Goal: Task Accomplishment & Management: Use online tool/utility

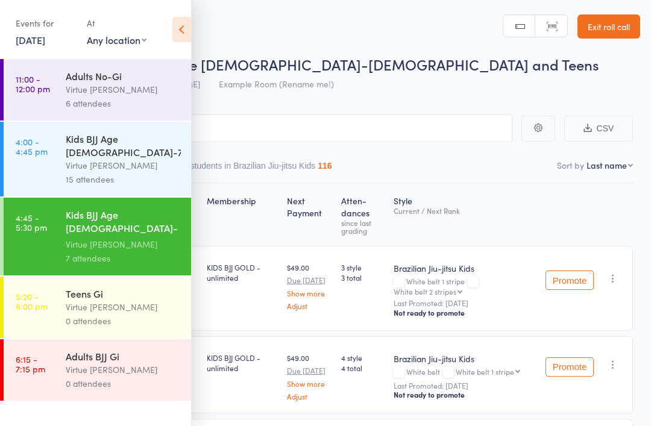
click at [114, 300] on div "Virtue [PERSON_NAME]" at bounding box center [123, 307] width 115 height 14
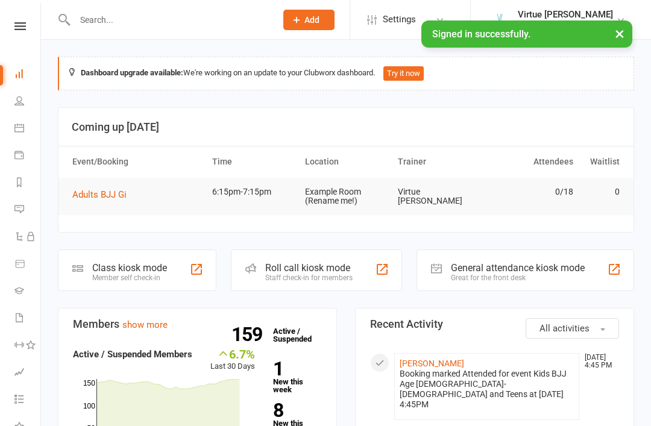
click at [24, 29] on icon at bounding box center [19, 26] width 11 height 8
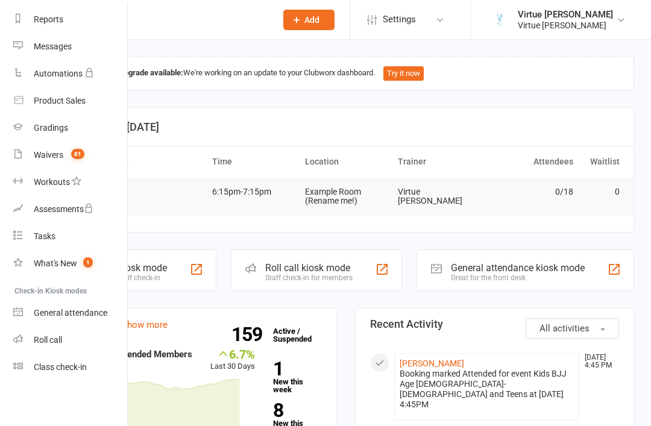
scroll to position [154, 1]
click at [43, 337] on div "Roll call" at bounding box center [48, 340] width 28 height 10
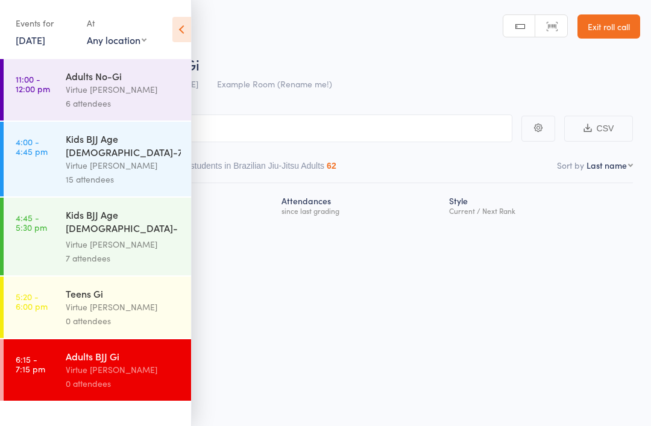
click at [175, 314] on div "0 attendees" at bounding box center [123, 321] width 115 height 14
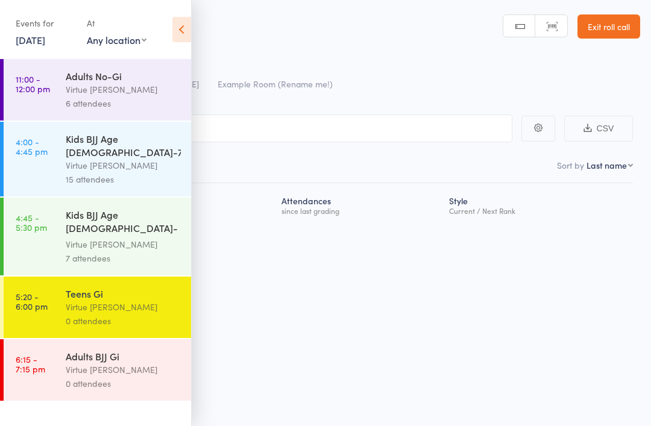
click at [186, 23] on icon at bounding box center [182, 29] width 19 height 25
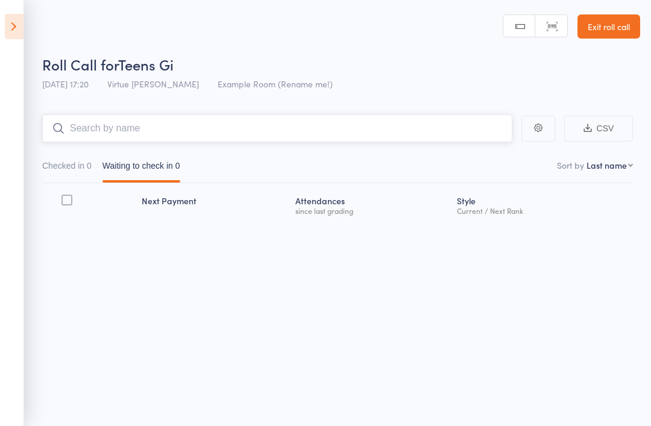
click at [139, 133] on input "search" at bounding box center [277, 129] width 470 height 28
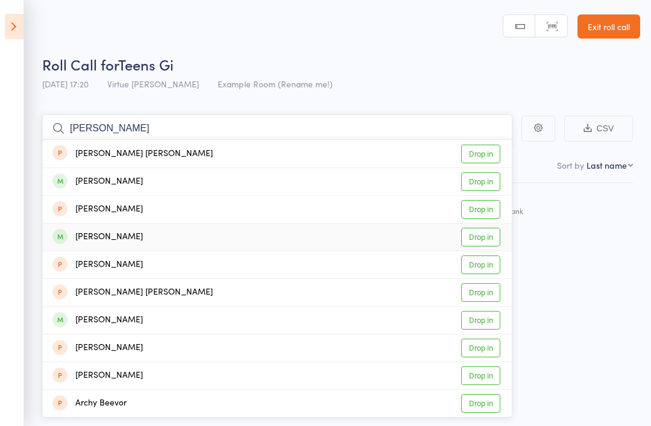
type input "Archer"
click at [371, 233] on div "Archer Windle Drop in" at bounding box center [277, 237] width 469 height 27
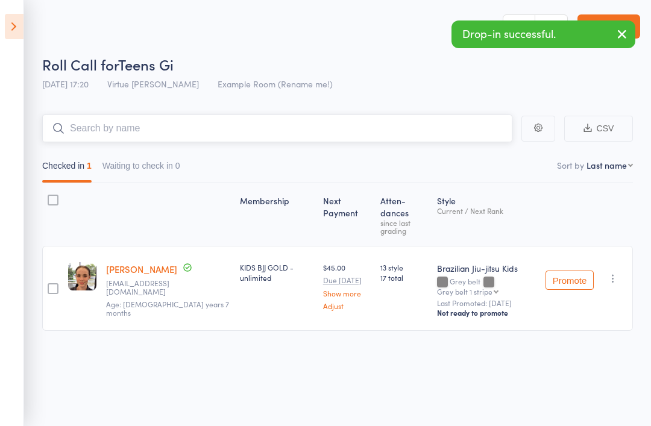
click at [356, 118] on input "search" at bounding box center [277, 129] width 470 height 28
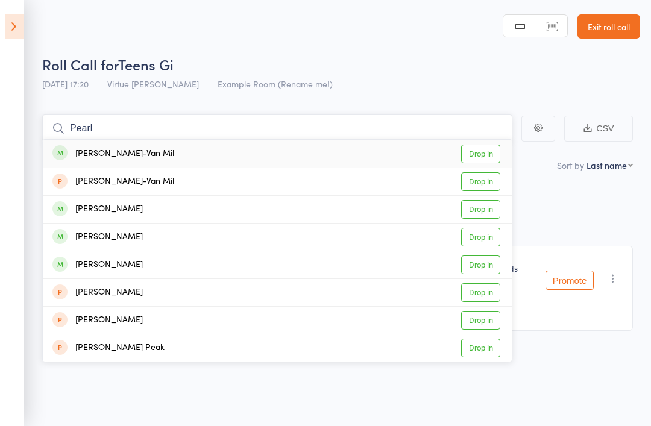
type input "Pearl"
click at [347, 157] on div "Pearl Melton-Van Mil Drop in" at bounding box center [277, 154] width 469 height 28
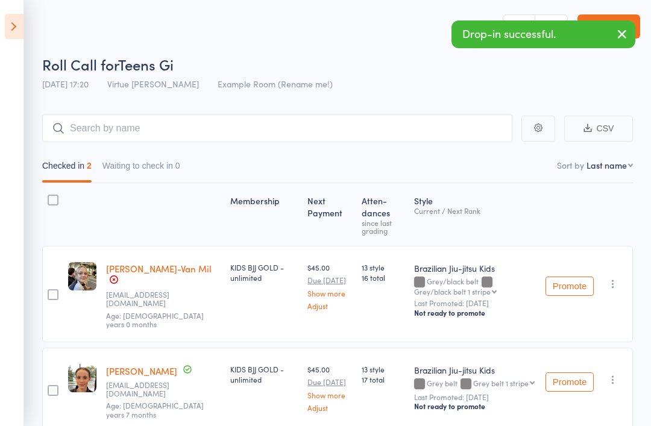
click at [13, 33] on icon at bounding box center [14, 26] width 19 height 25
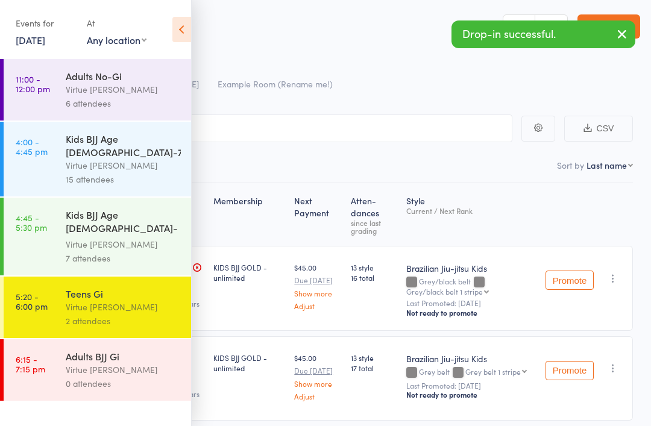
click at [58, 356] on link "6:15 - 7:15 pm Adults BJJ Gi Virtue BJJ Lennox 0 attendees" at bounding box center [98, 371] width 188 height 62
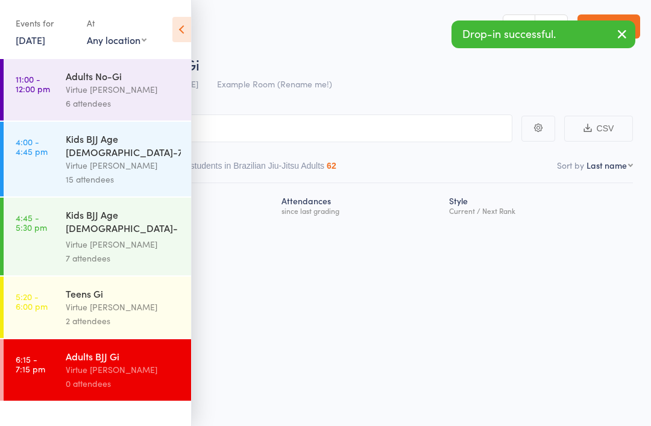
click at [187, 26] on icon at bounding box center [182, 29] width 19 height 25
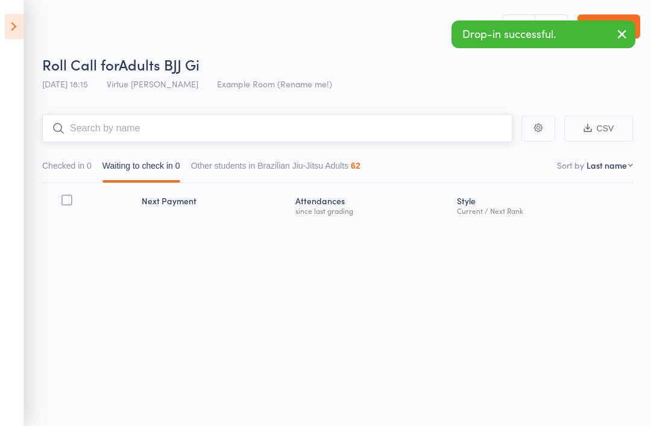
click at [155, 117] on input "search" at bounding box center [277, 129] width 470 height 28
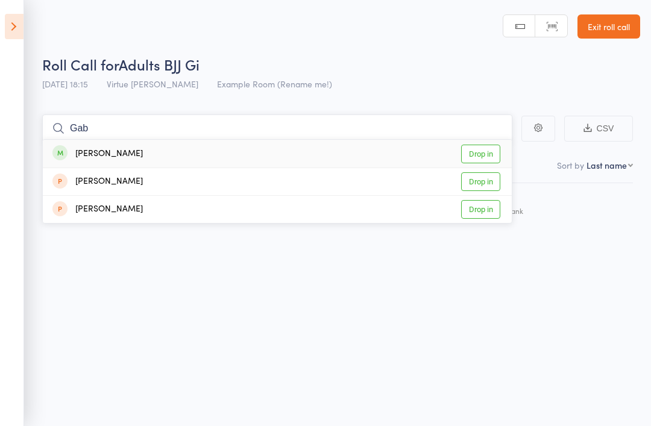
type input "Gab"
click at [77, 154] on div "[PERSON_NAME]" at bounding box center [97, 154] width 90 height 14
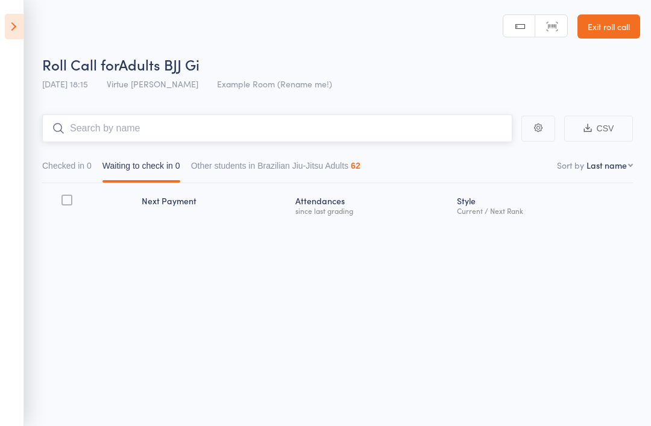
click at [89, 133] on input "search" at bounding box center [277, 129] width 470 height 28
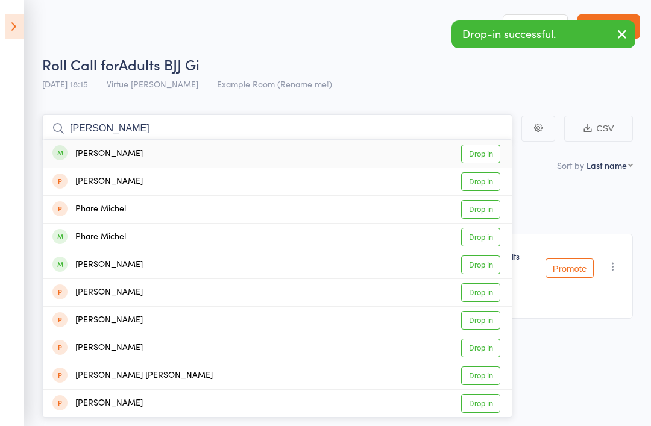
type input "Michel"
click at [77, 152] on div "[PERSON_NAME]" at bounding box center [97, 154] width 90 height 14
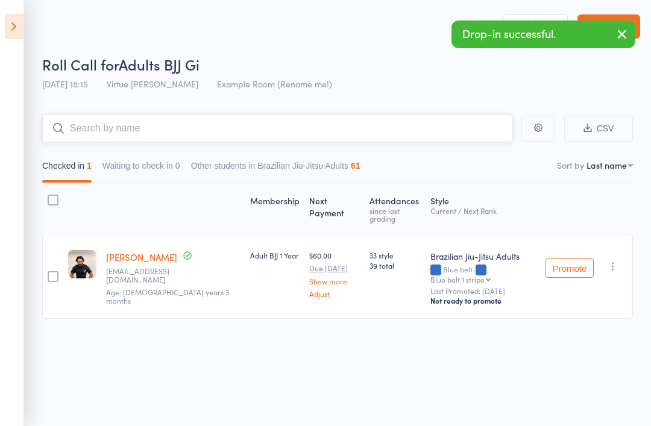
click at [93, 130] on input "search" at bounding box center [277, 129] width 470 height 28
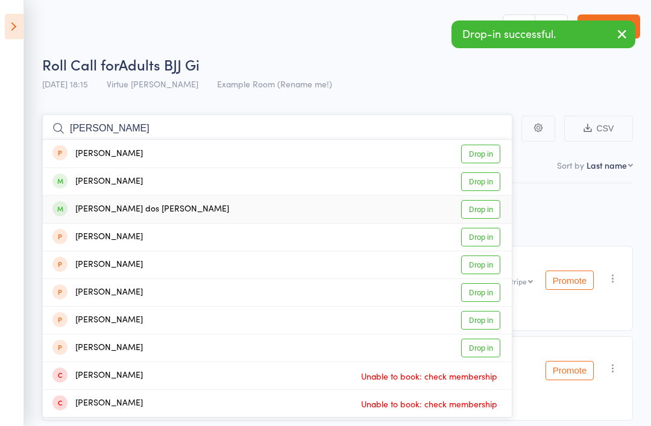
type input "Jonas"
click at [90, 209] on div "[PERSON_NAME] dos [PERSON_NAME]" at bounding box center [140, 210] width 177 height 14
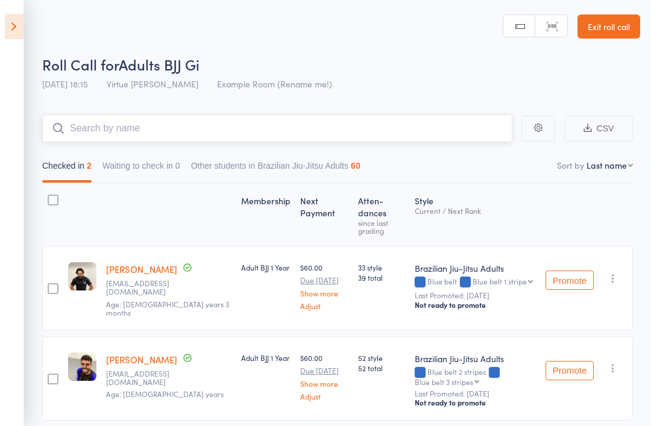
click at [97, 126] on input "search" at bounding box center [277, 129] width 470 height 28
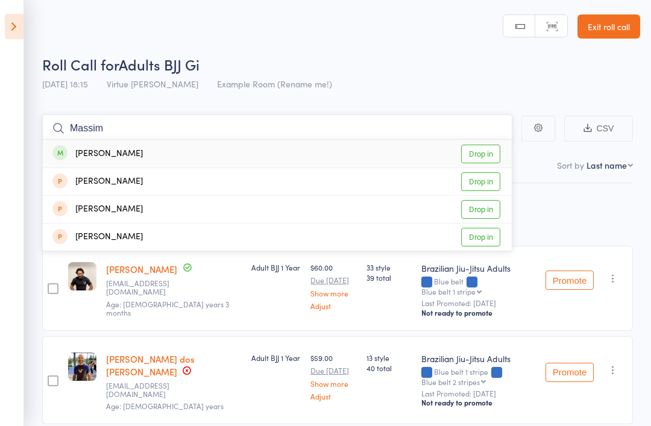
type input "Massim"
click at [87, 156] on div "[PERSON_NAME]" at bounding box center [97, 154] width 90 height 14
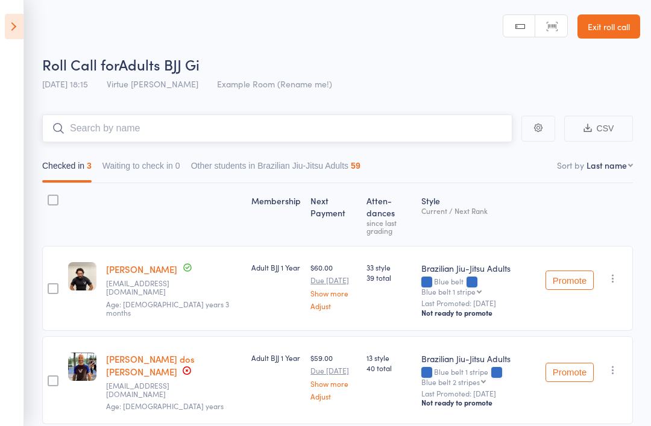
click at [80, 122] on input "search" at bounding box center [277, 129] width 470 height 28
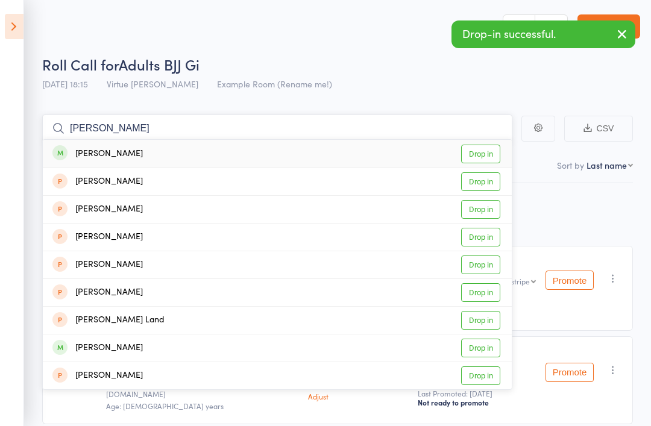
type input "Luke"
click at [89, 151] on div "[PERSON_NAME]" at bounding box center [97, 154] width 90 height 14
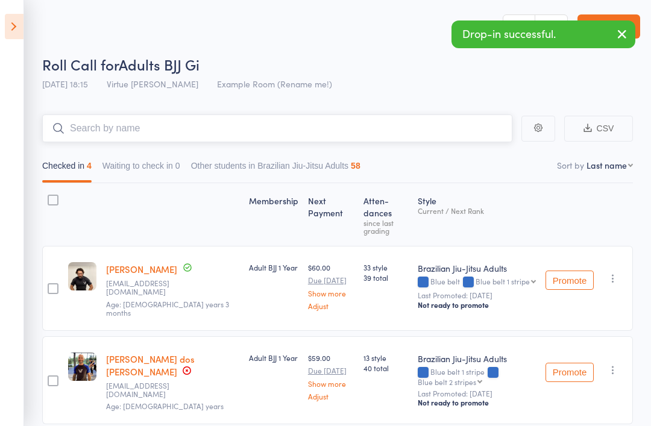
click at [87, 128] on input "search" at bounding box center [277, 129] width 470 height 28
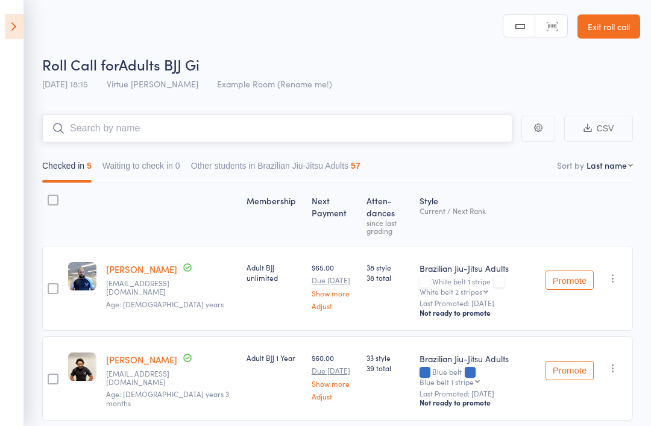
click at [100, 131] on input "search" at bounding box center [277, 129] width 470 height 28
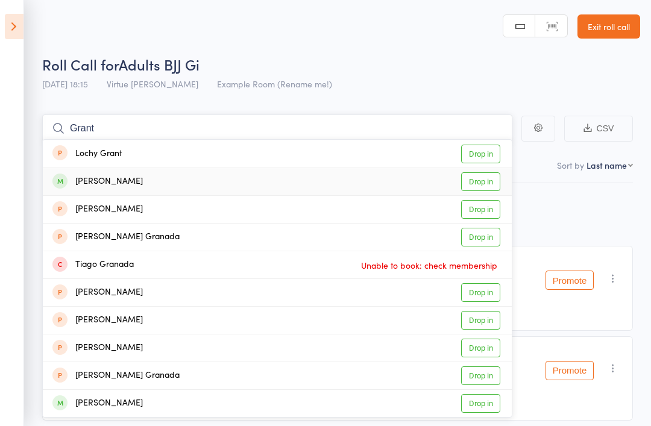
type input "Grant"
click at [89, 182] on div "[PERSON_NAME]" at bounding box center [97, 182] width 90 height 14
click at [94, 130] on input "search" at bounding box center [277, 129] width 470 height 28
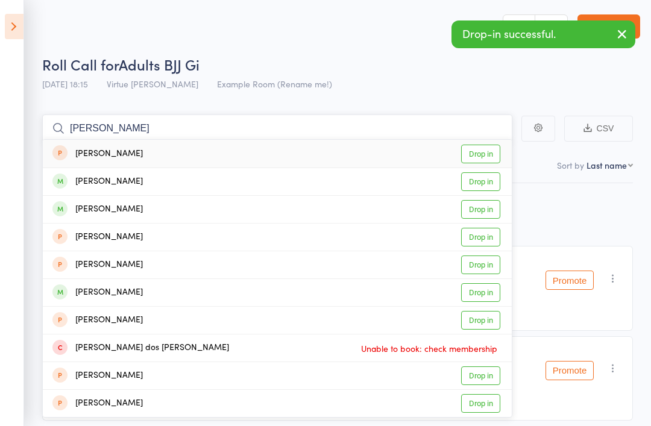
type input "Martin"
click at [100, 207] on div "[PERSON_NAME]" at bounding box center [97, 210] width 90 height 14
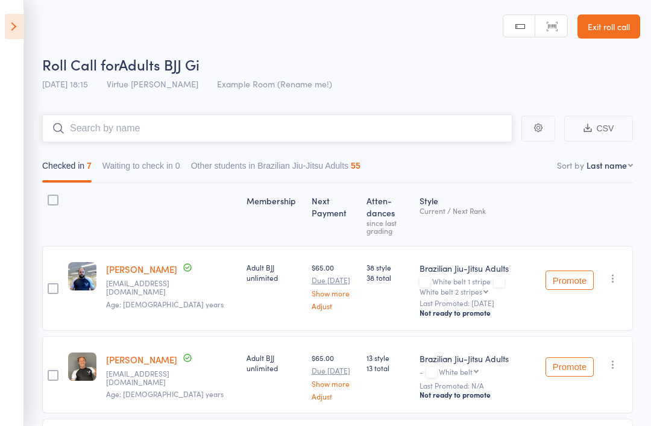
click at [113, 126] on input "search" at bounding box center [277, 129] width 470 height 28
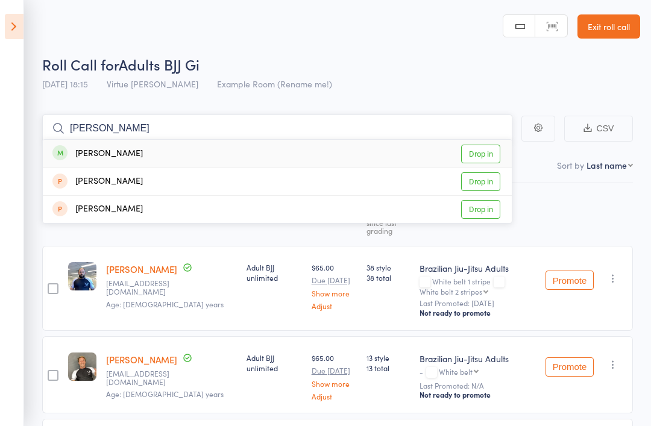
type input "Adam"
click at [83, 149] on div "[PERSON_NAME]" at bounding box center [97, 154] width 90 height 14
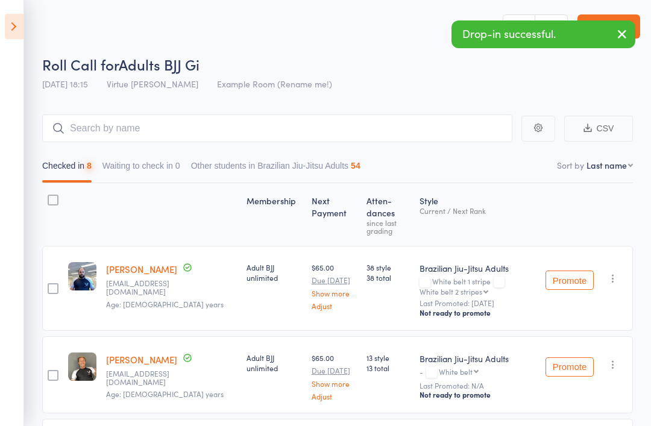
click at [619, 33] on icon "button" at bounding box center [622, 34] width 14 height 15
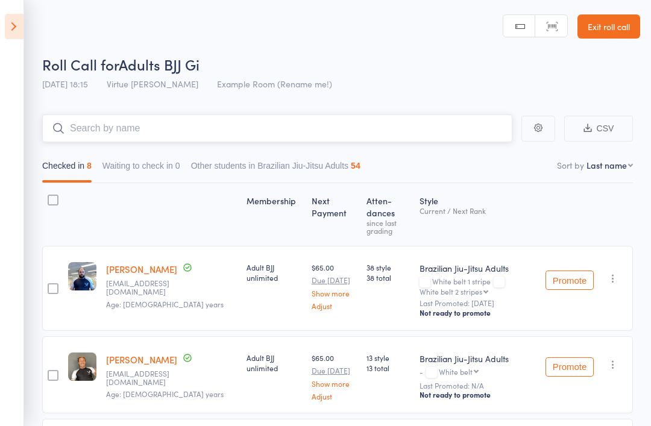
click at [89, 132] on input "search" at bounding box center [277, 129] width 470 height 28
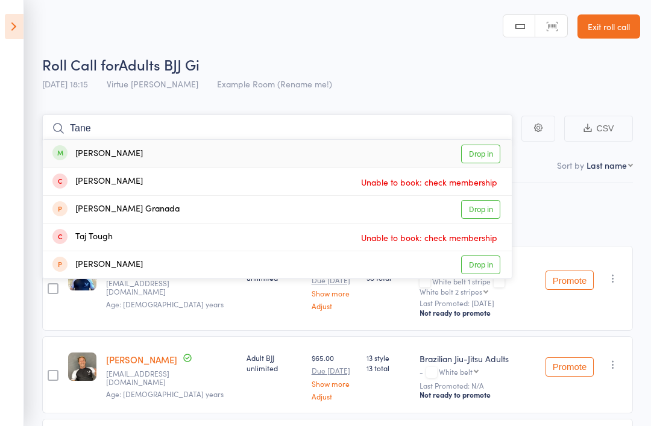
type input "Tane"
click at [95, 154] on div "[PERSON_NAME]" at bounding box center [97, 154] width 90 height 14
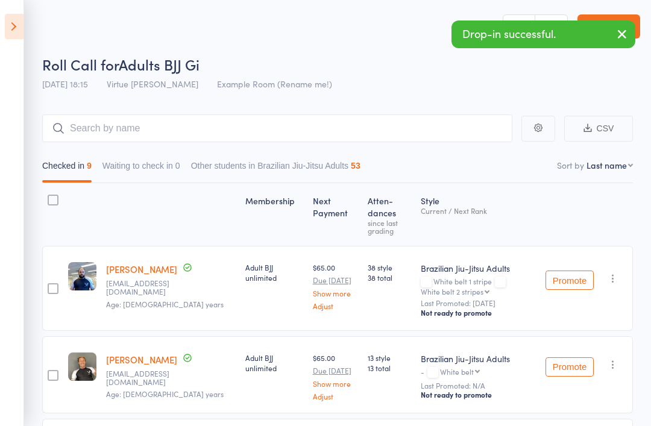
click at [625, 31] on icon "button" at bounding box center [622, 34] width 14 height 15
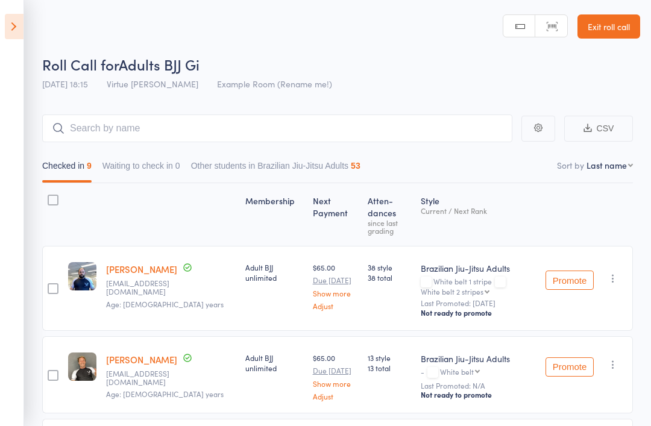
click at [623, 28] on link "Exit roll call" at bounding box center [609, 26] width 63 height 24
